Goal: Transaction & Acquisition: Obtain resource

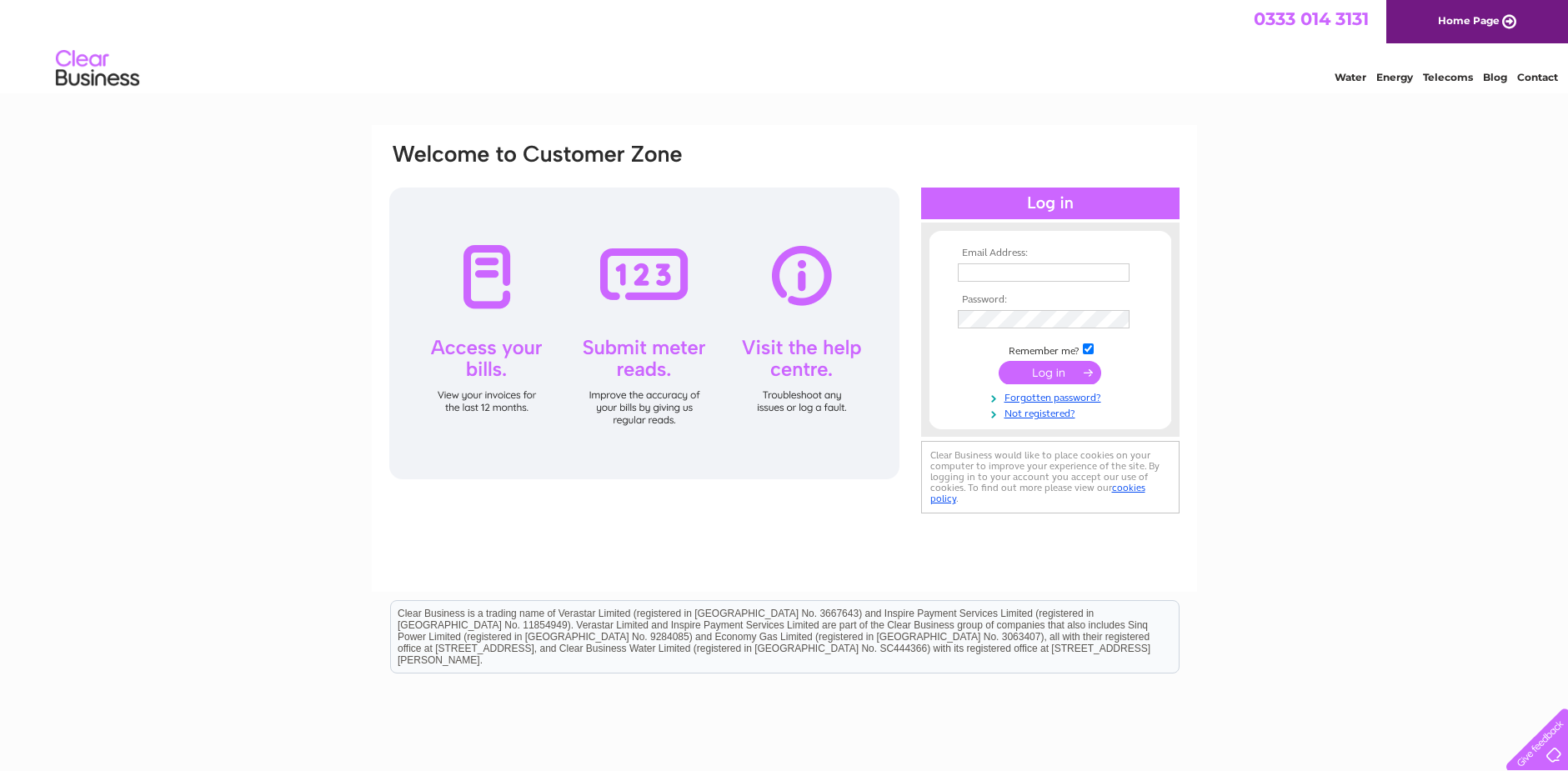
type input "[PERSON_NAME][EMAIL_ADDRESS][DOMAIN_NAME]"
click at [1056, 373] on input "submit" at bounding box center [1050, 372] width 102 height 23
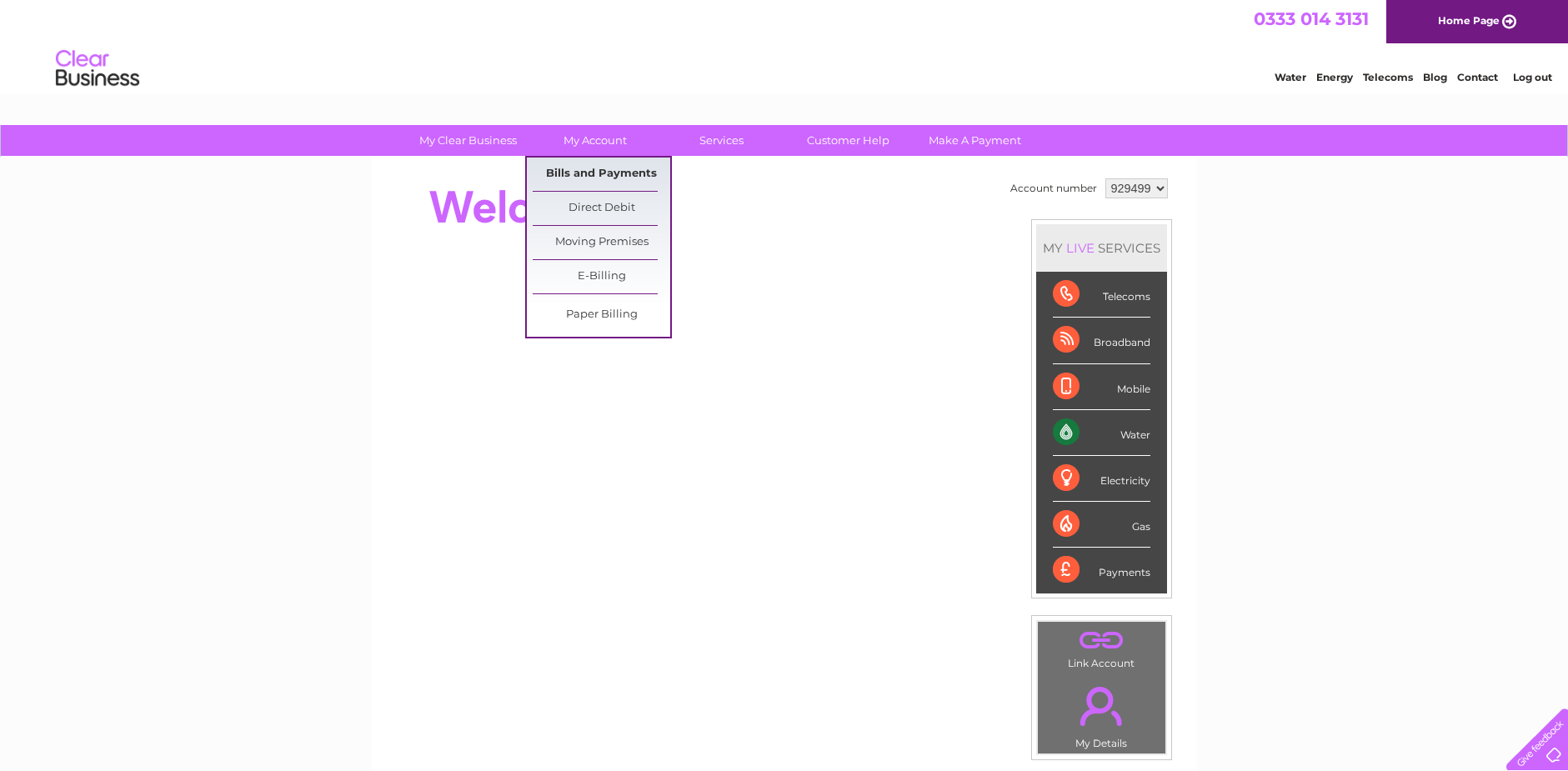
click at [586, 174] on link "Bills and Payments" at bounding box center [601, 174] width 137 height 33
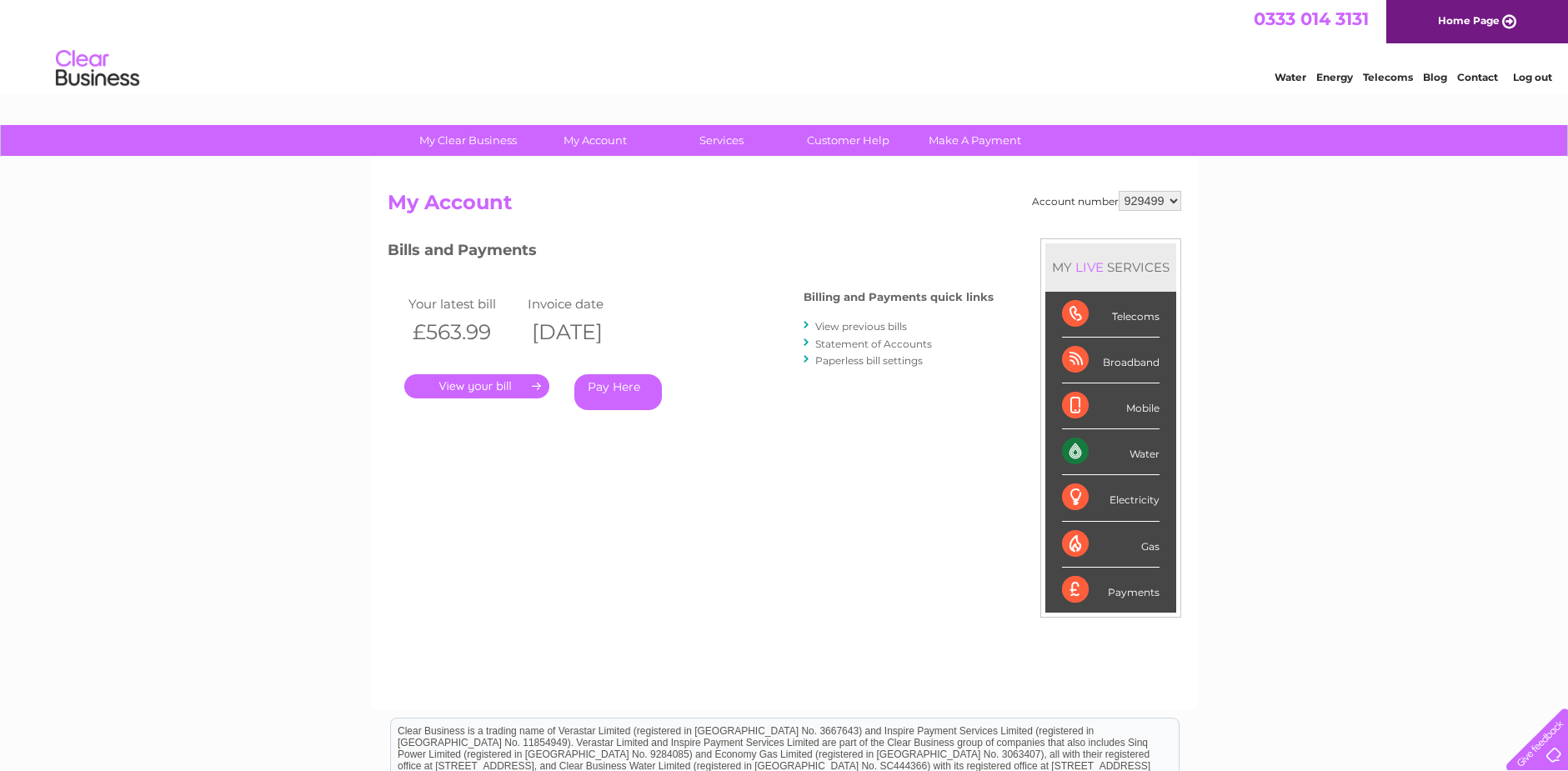
click at [486, 387] on link "." at bounding box center [476, 386] width 145 height 24
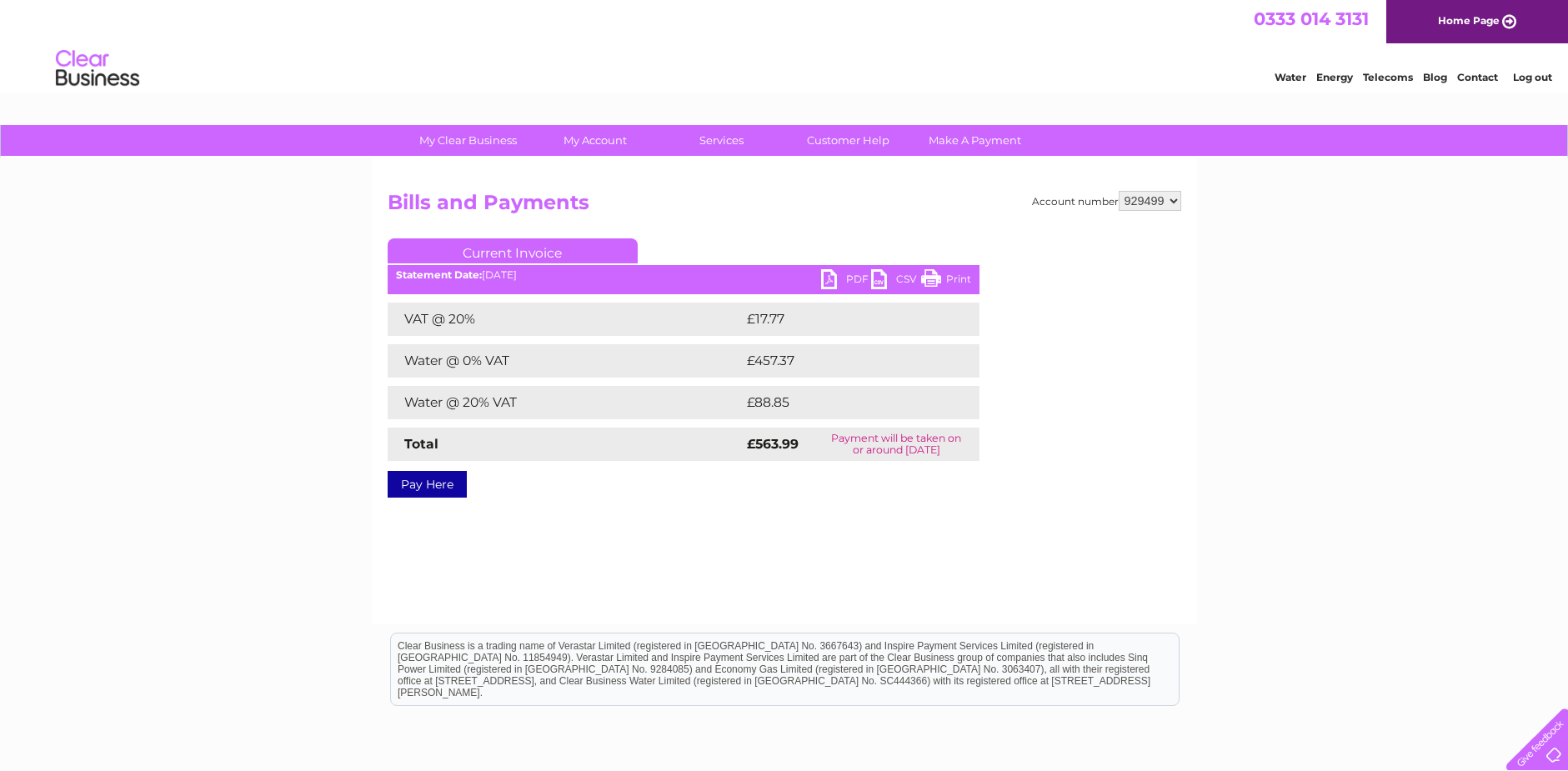
click at [830, 278] on link "PDF" at bounding box center [846, 280] width 50 height 24
